Goal: Check status: Check status

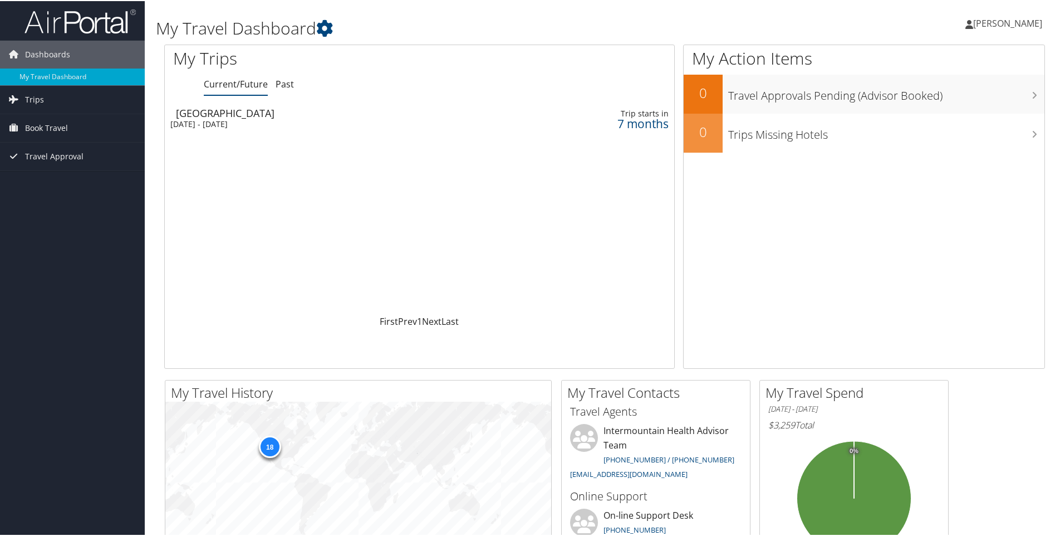
click at [212, 119] on div "[DATE] - [DATE]" at bounding box center [324, 123] width 308 height 10
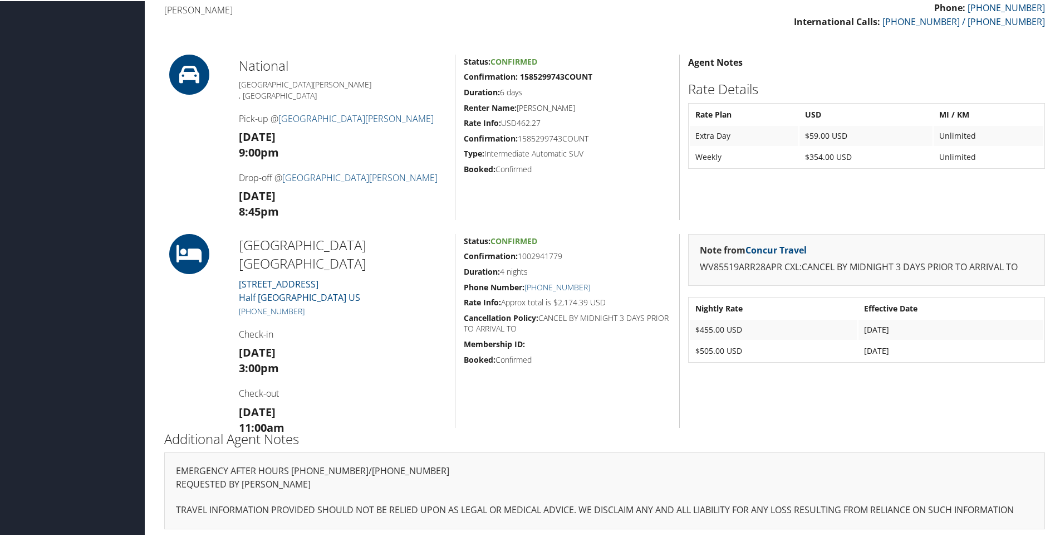
scroll to position [398, 0]
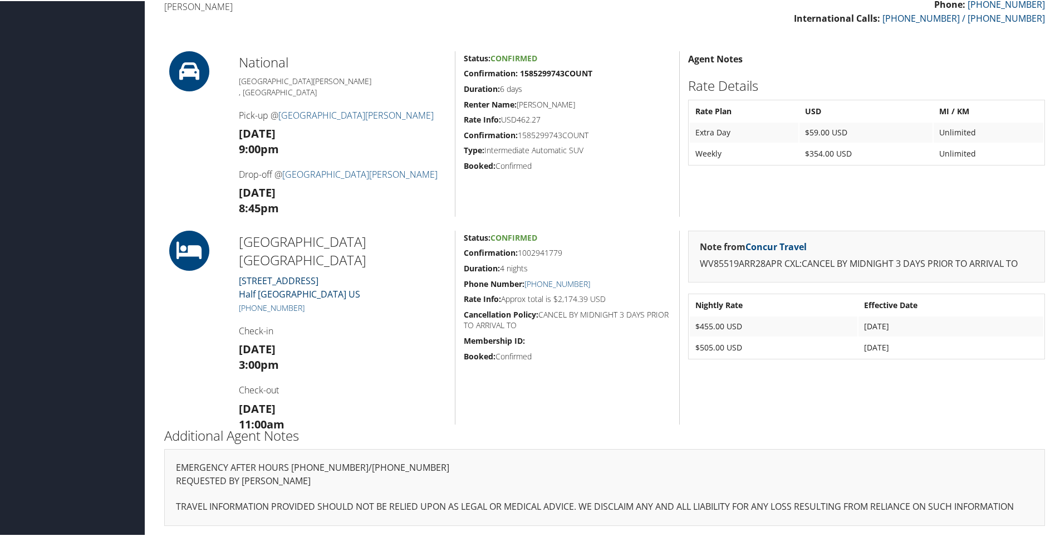
click at [302, 273] on link "4100 North Cabrillo Hwy Half Moon Bay CA 94019 US" at bounding box center [299, 286] width 121 height 26
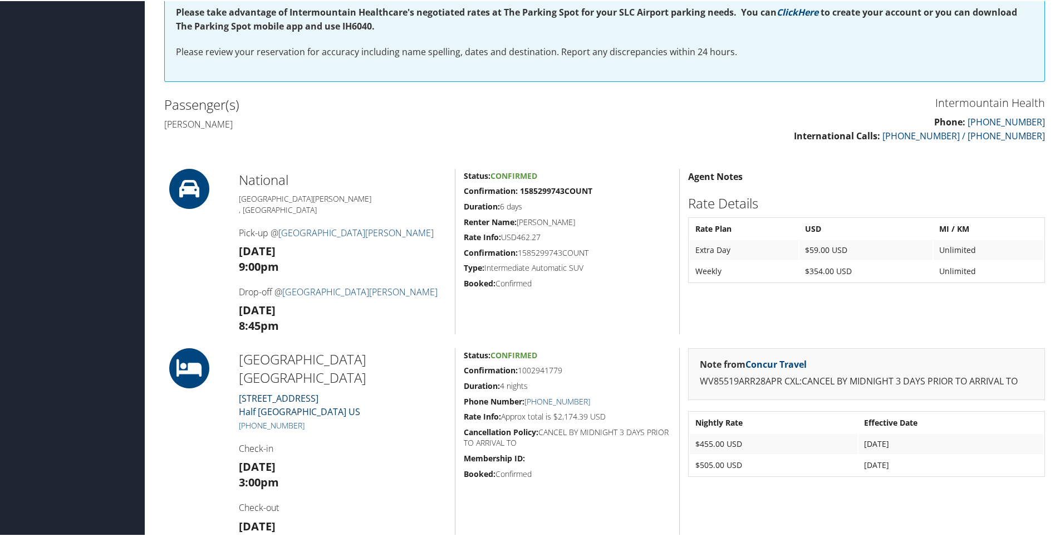
scroll to position [342, 0]
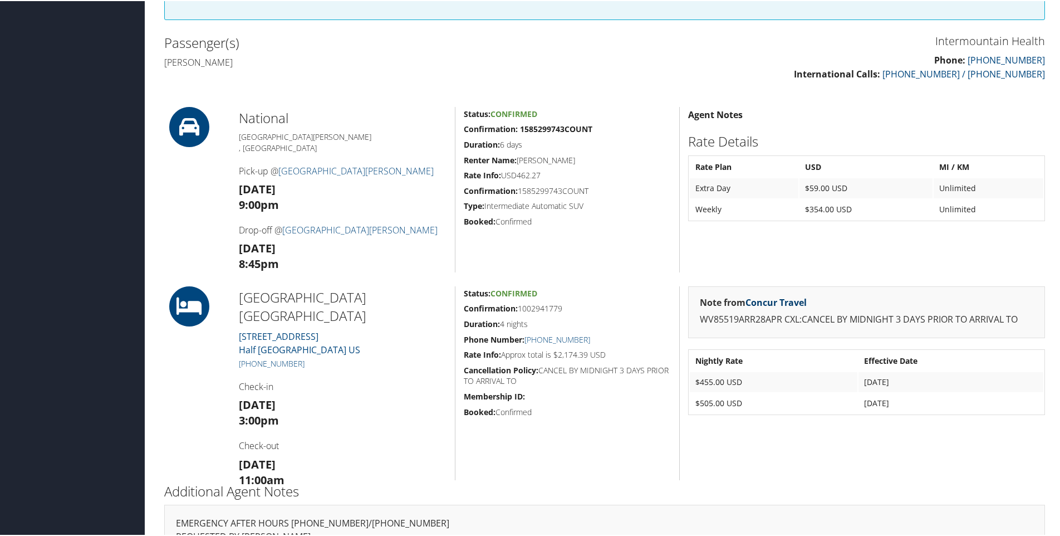
click at [783, 300] on link "Concur Travel" at bounding box center [775, 301] width 61 height 12
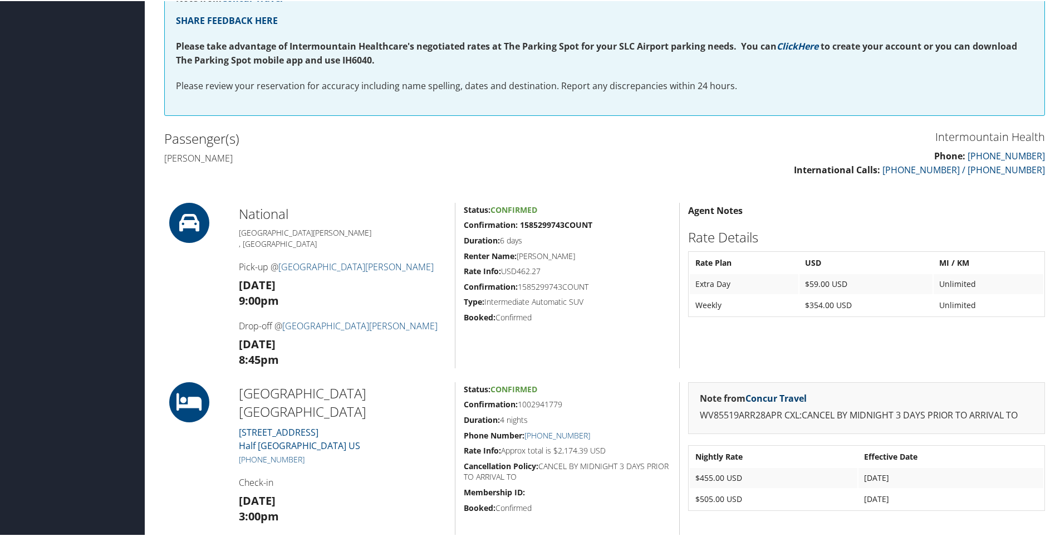
scroll to position [230, 0]
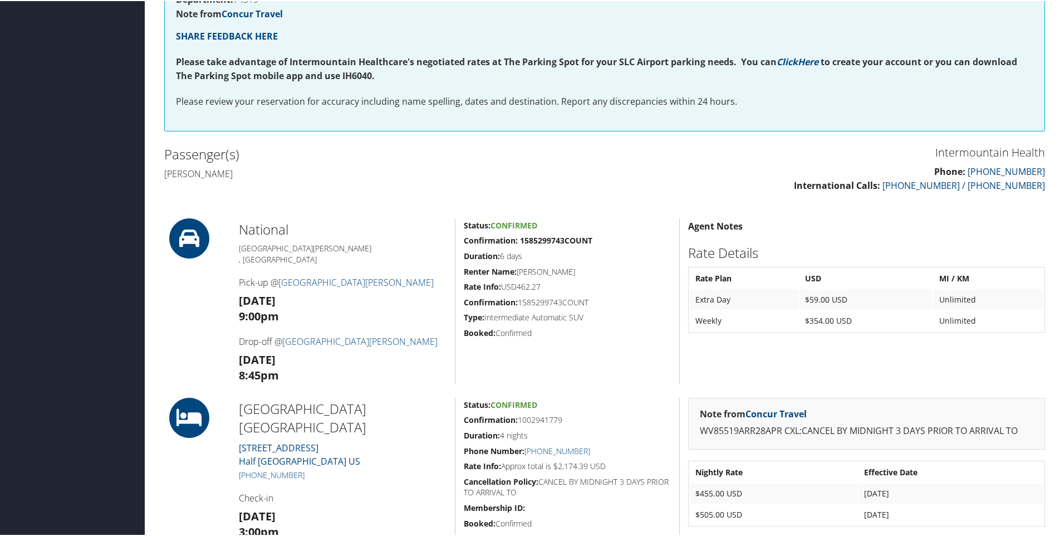
click at [509, 330] on h5 "Booked: Confirmed" at bounding box center [567, 331] width 207 height 11
click at [263, 229] on h2 "National" at bounding box center [343, 228] width 208 height 19
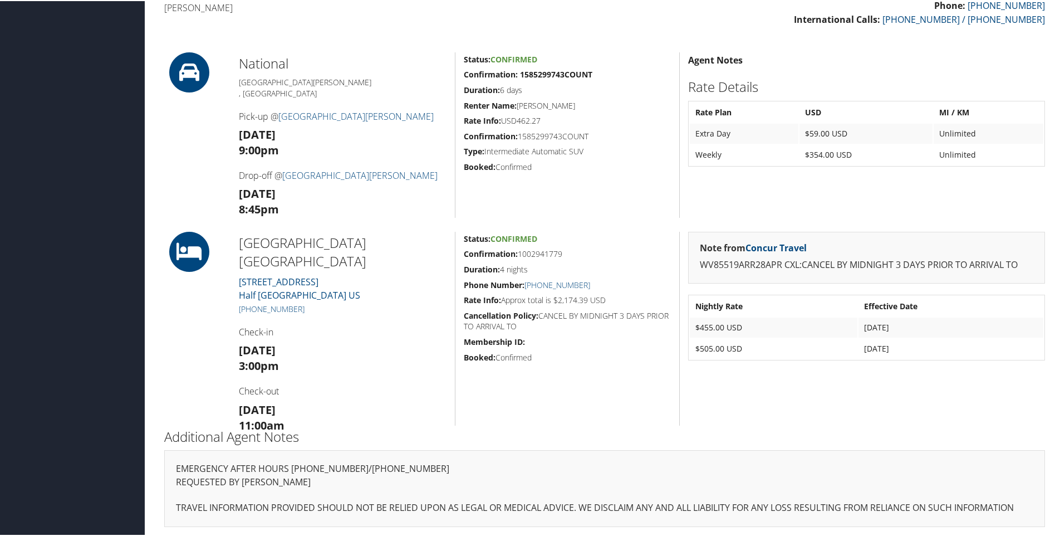
scroll to position [398, 0]
